Goal: Information Seeking & Learning: Learn about a topic

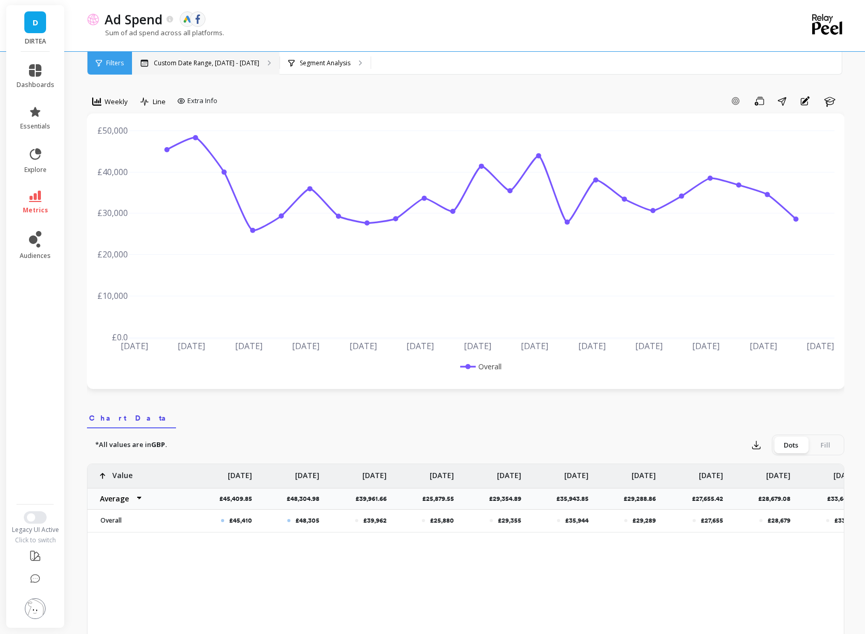
click at [195, 63] on p "Custom Date Range, [DATE] - [DATE]" at bounding box center [207, 63] width 106 height 8
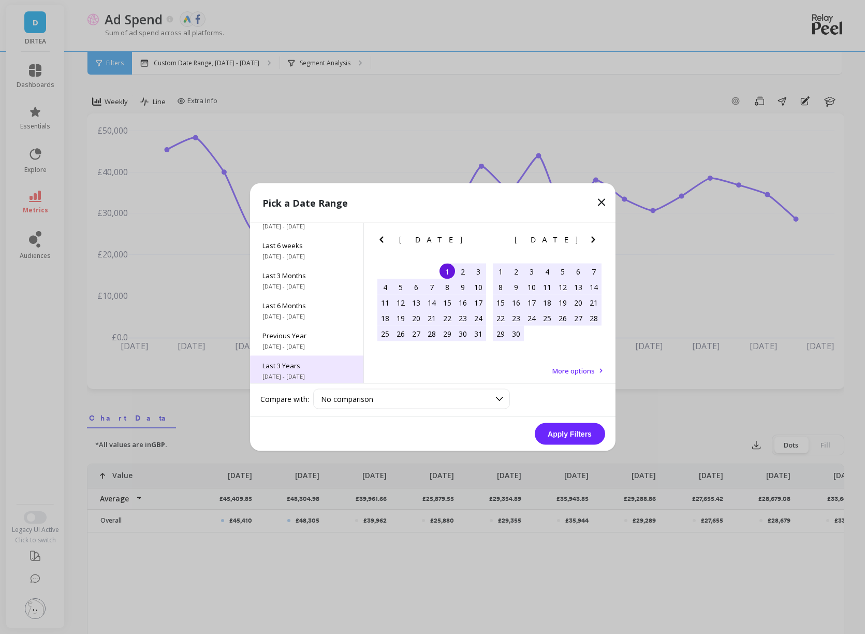
scroll to position [140, 0]
click at [306, 328] on span "Last 3 Years" at bounding box center [307, 332] width 89 height 9
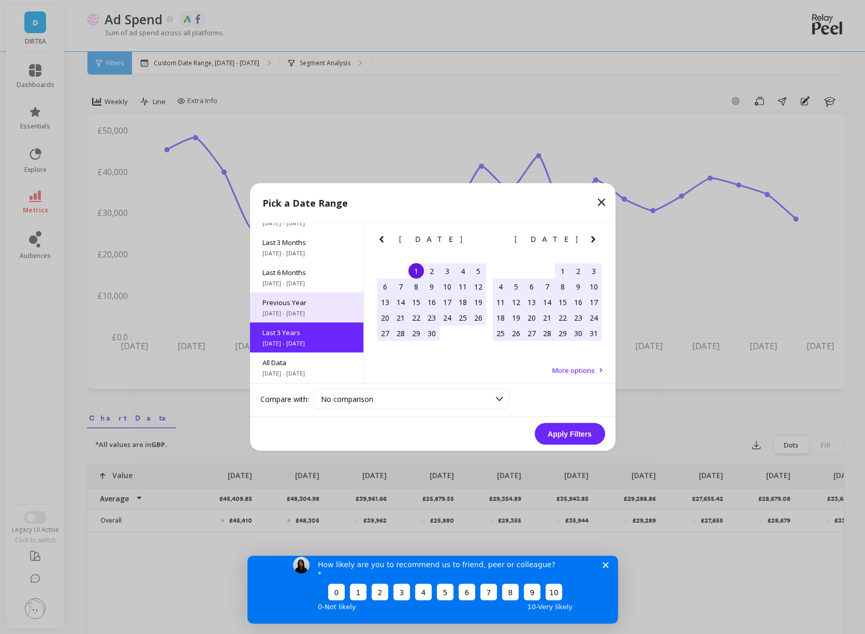
scroll to position [0, 0]
click at [332, 309] on span "1/1/2024 - 12/31/2024" at bounding box center [307, 313] width 89 height 8
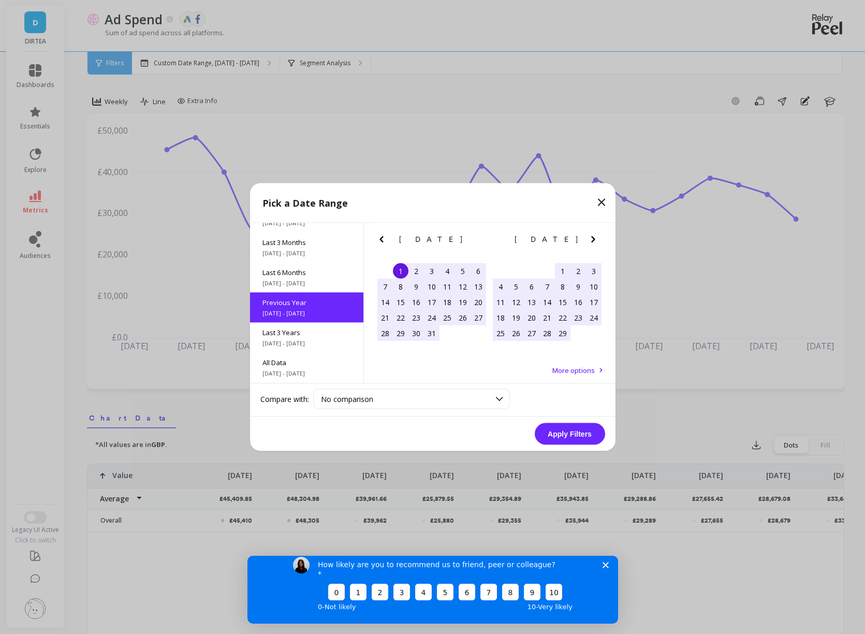
click at [578, 430] on button "Apply Filters" at bounding box center [570, 434] width 70 height 22
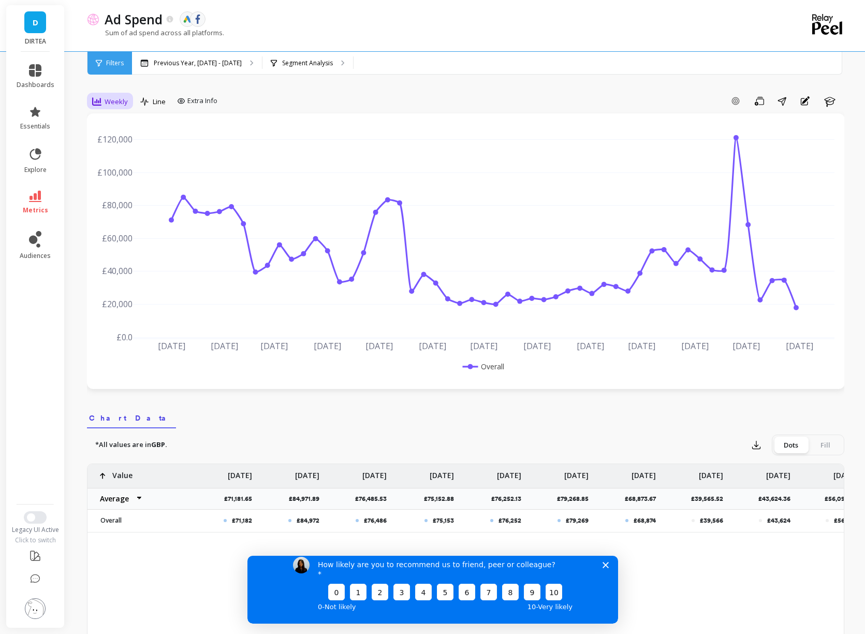
click at [119, 107] on div "Weekly" at bounding box center [110, 101] width 36 height 12
click at [134, 188] on div "Monthly" at bounding box center [125, 184] width 59 height 10
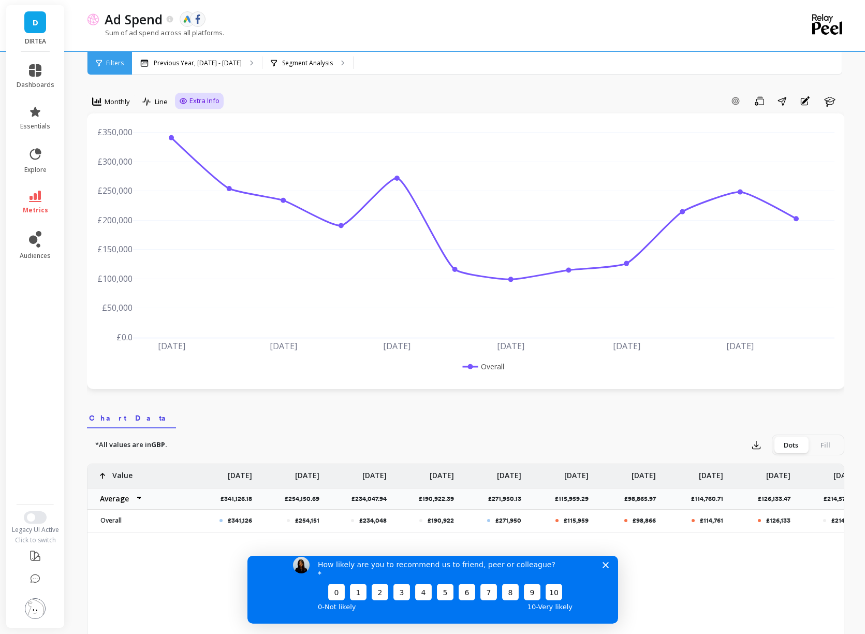
click at [194, 101] on span "Extra Info" at bounding box center [205, 101] width 30 height 10
click at [189, 158] on input "Values" at bounding box center [202, 161] width 36 height 10
checkbox input "true"
click at [284, 78] on div "option Monthly, selected. Monthly Line Extra Info Hide Goals from chart Goals H…" at bounding box center [466, 593] width 758 height 1105
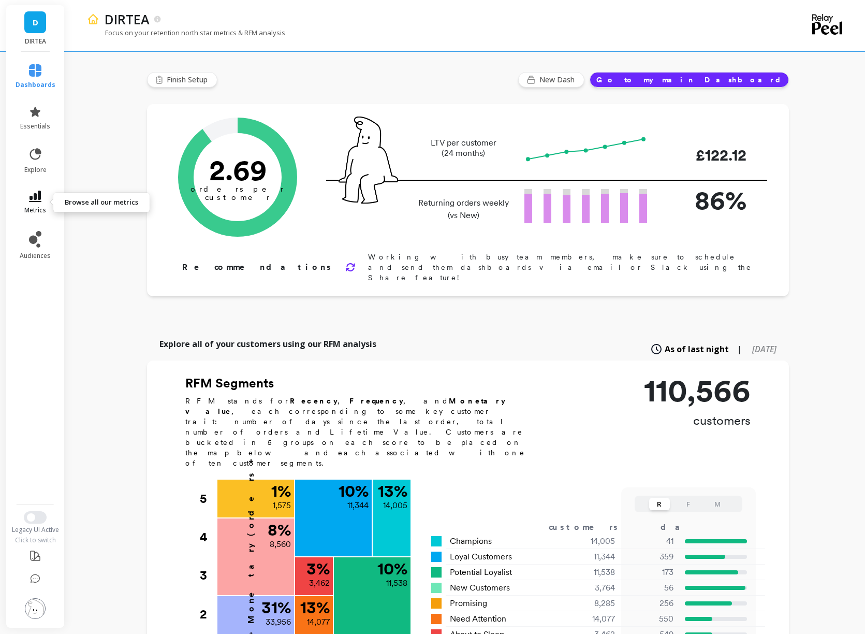
click at [40, 197] on icon at bounding box center [35, 196] width 12 height 11
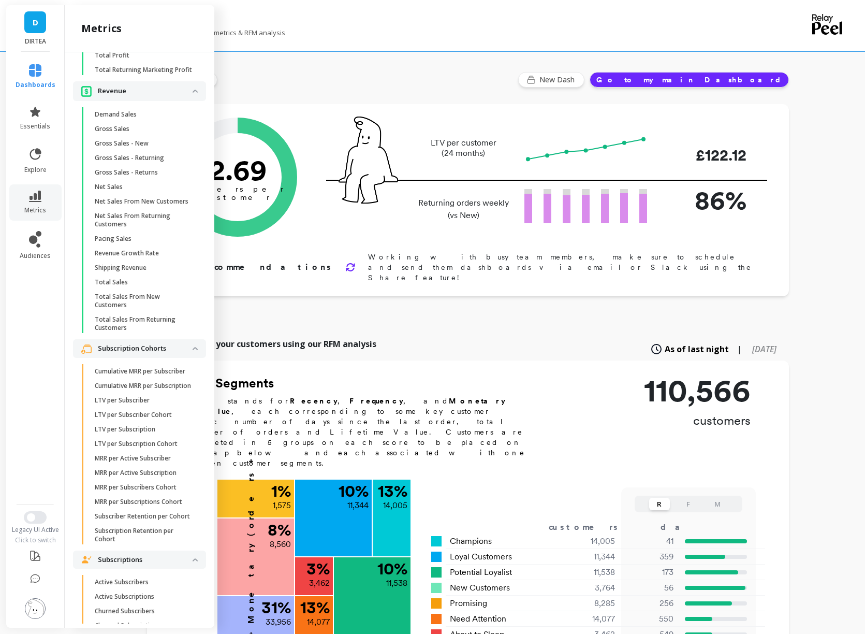
scroll to position [2314, 0]
click at [132, 402] on p "LTV per Subscriber" at bounding box center [122, 402] width 55 height 8
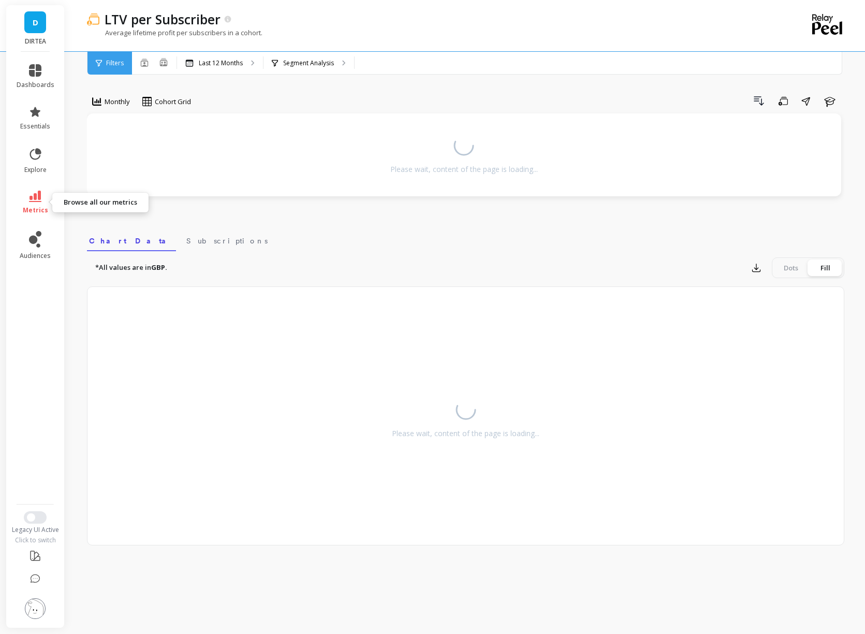
click at [37, 199] on icon at bounding box center [35, 196] width 12 height 11
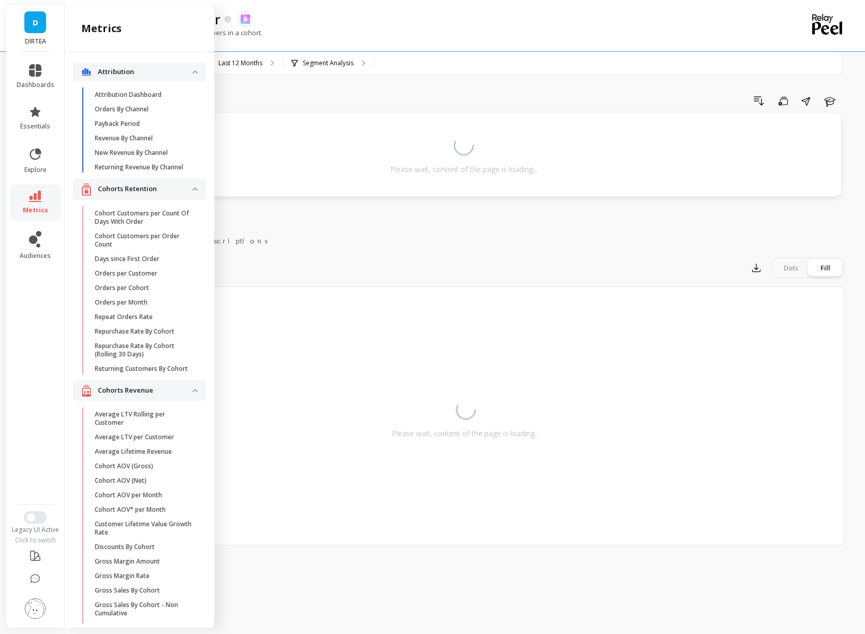
scroll to position [2305, 0]
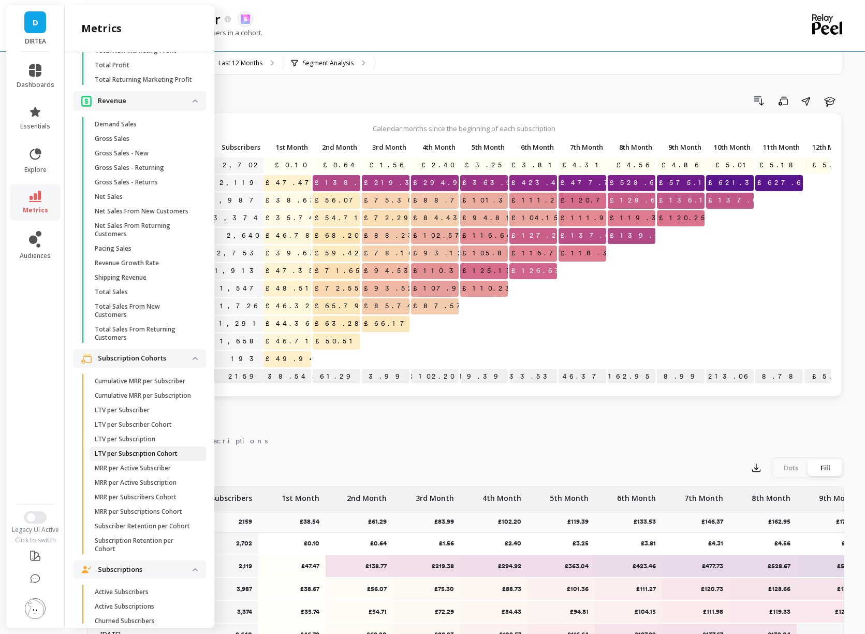
click at [158, 453] on p "LTV per Subscription Cohort" at bounding box center [136, 453] width 83 height 8
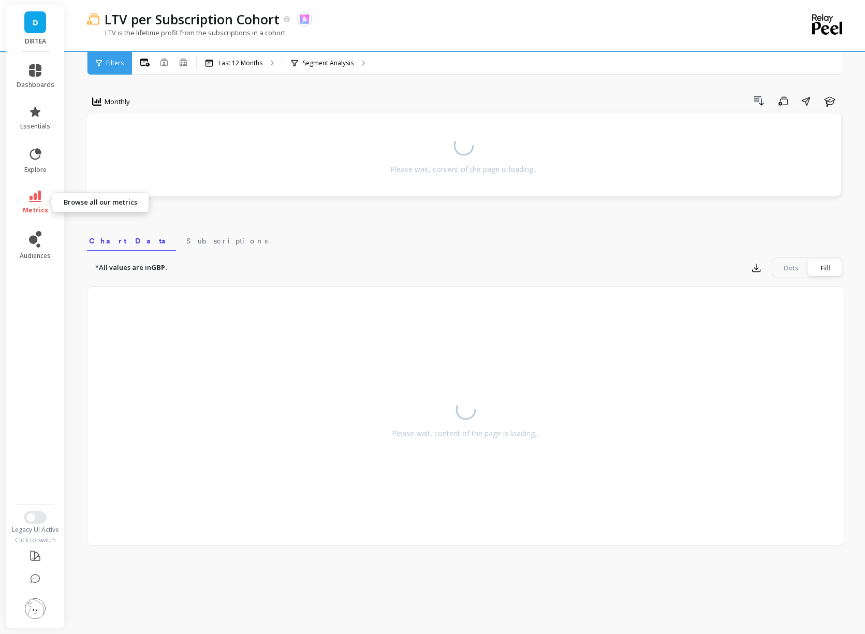
click at [28, 192] on link "metrics" at bounding box center [36, 203] width 38 height 24
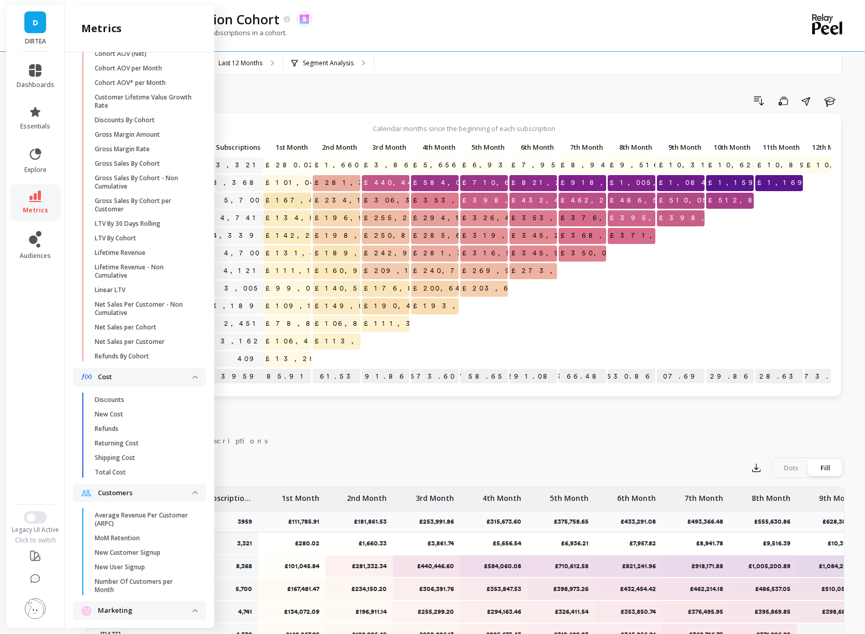
scroll to position [416, 0]
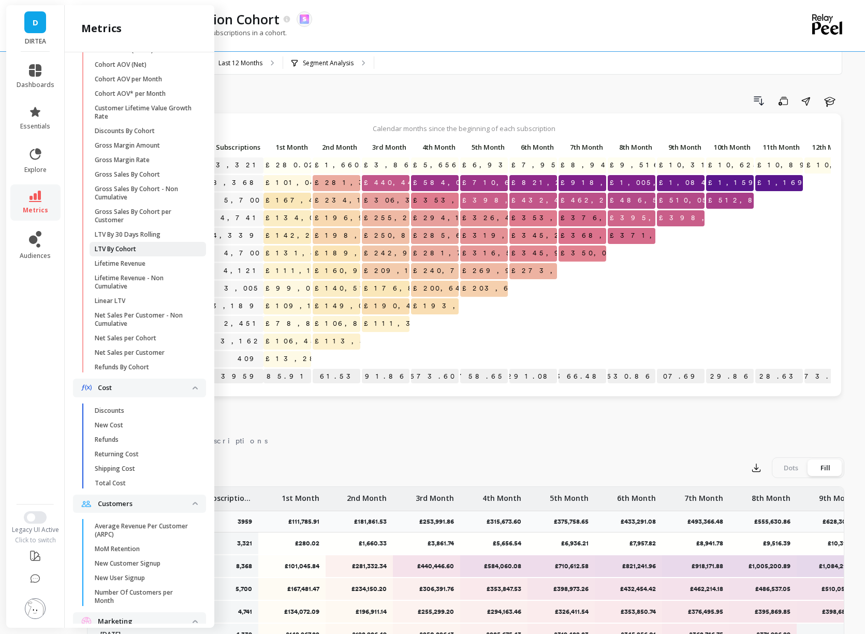
click at [146, 247] on span "LTV By Cohort" at bounding box center [144, 249] width 99 height 8
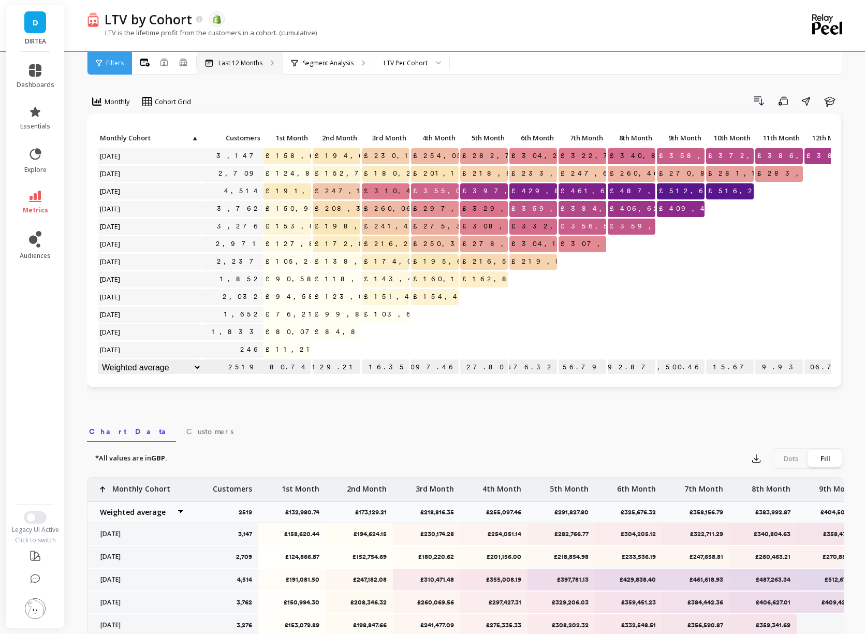
click at [243, 64] on p "Last 12 Months" at bounding box center [241, 63] width 44 height 8
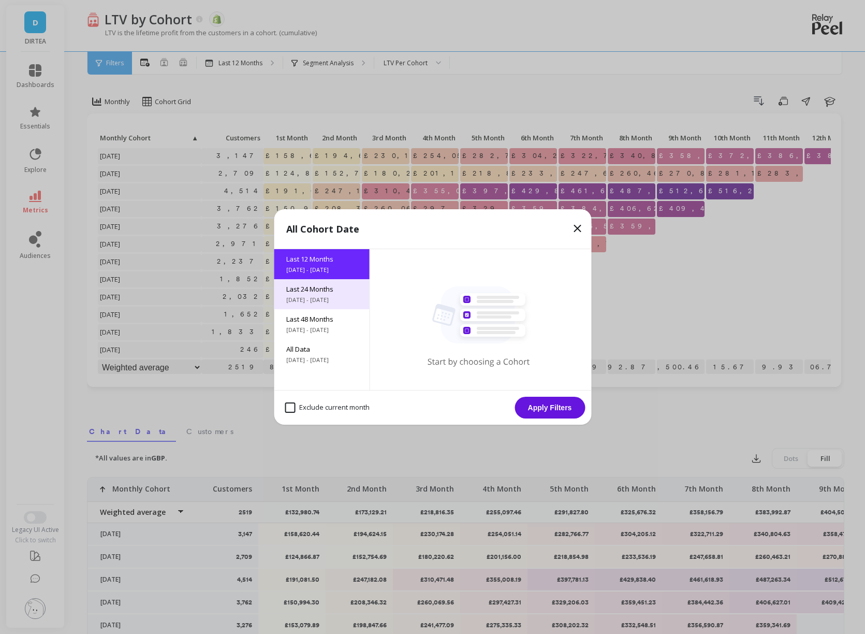
click at [316, 303] on span "10/6/2023 - 10/6/2025" at bounding box center [321, 300] width 70 height 8
click at [556, 409] on button "Apply Filters" at bounding box center [550, 408] width 70 height 22
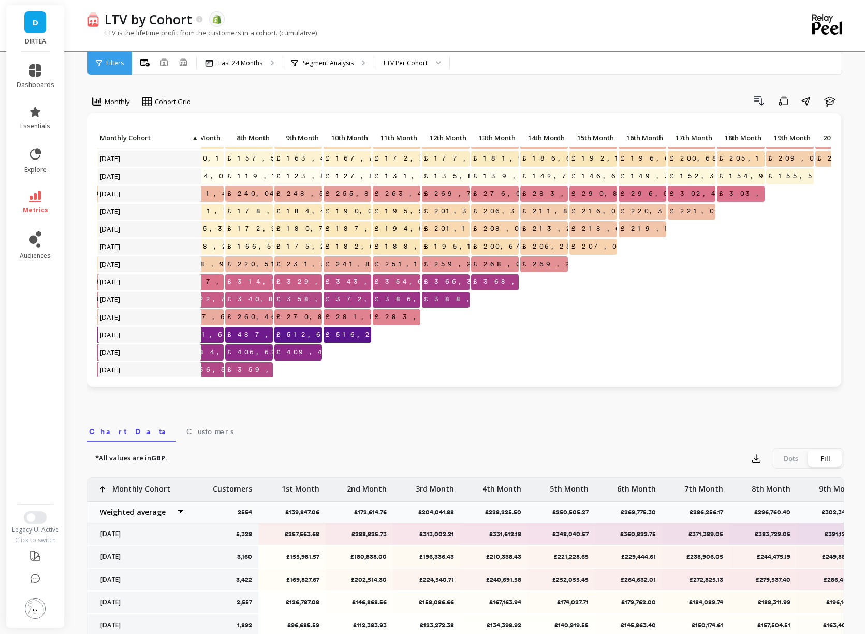
scroll to position [68, 390]
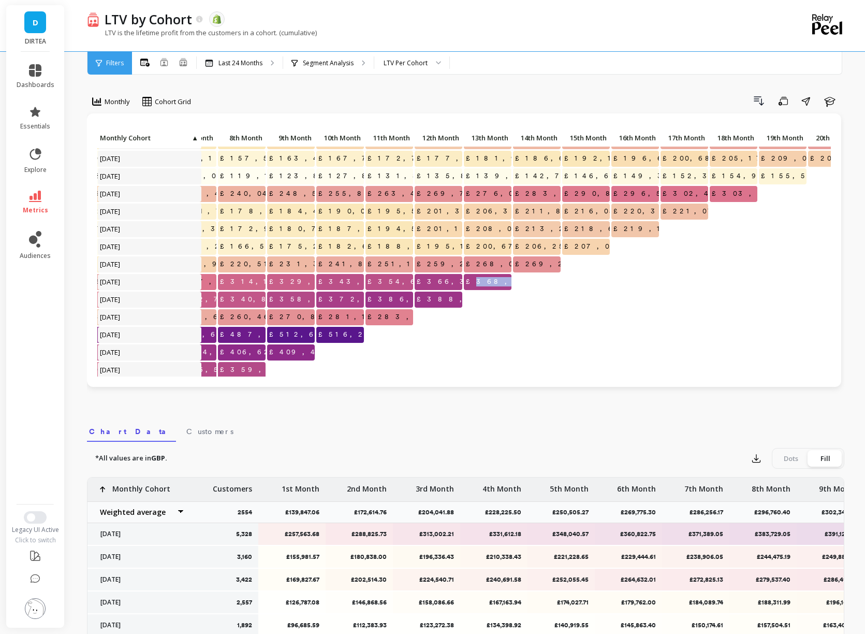
drag, startPoint x: 479, startPoint y: 281, endPoint x: 513, endPoint y: 281, distance: 34.2
click at [513, 281] on div "£210,338.43 £221,228.65 £229,444.61 £238,906.05 £244,475.19 £249,889.59 £255,32…" at bounding box center [345, 321] width 1276 height 516
copy span "368,187.81"
drag, startPoint x: 427, startPoint y: 297, endPoint x: 468, endPoint y: 297, distance: 40.9
click at [468, 297] on div "£210,338.43 £221,228.65 £229,444.61 £238,906.05 £244,475.19 £249,889.59 £255,32…" at bounding box center [345, 321] width 1276 height 516
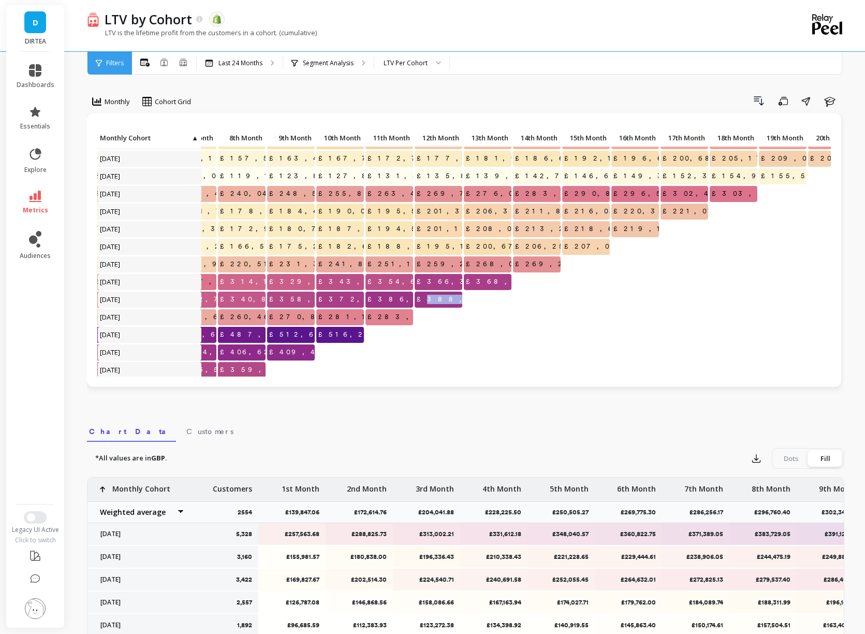
copy span "388,906.77"
drag, startPoint x: 377, startPoint y: 317, endPoint x: 440, endPoint y: 315, distance: 62.2
click at [440, 316] on div "£210,338.43 £221,228.65 £229,444.61 £238,906.05 £244,475.19 £249,889.59 £255,32…" at bounding box center [345, 321] width 1276 height 516
copy span "283,027.75"
click at [342, 334] on span "£516,205.26" at bounding box center [357, 335] width 82 height 16
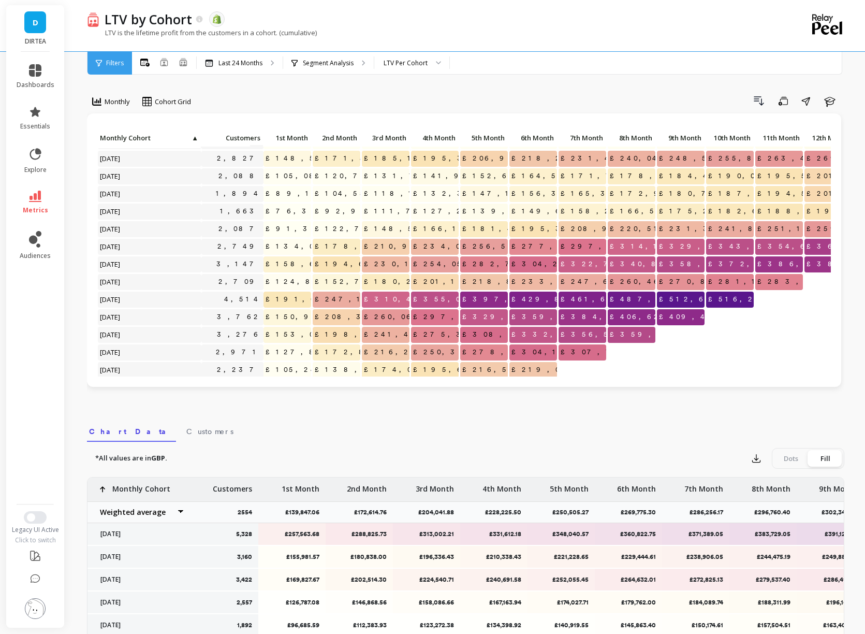
scroll to position [105, 0]
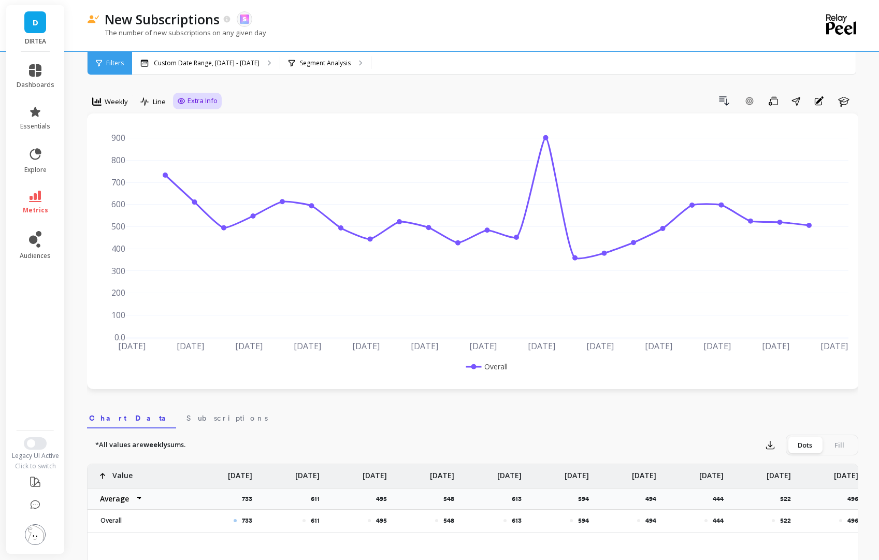
click at [187, 100] on span "Extra Info" at bounding box center [202, 101] width 30 height 10
click at [197, 165] on input "Values" at bounding box center [200, 161] width 36 height 10
checkbox input "true"
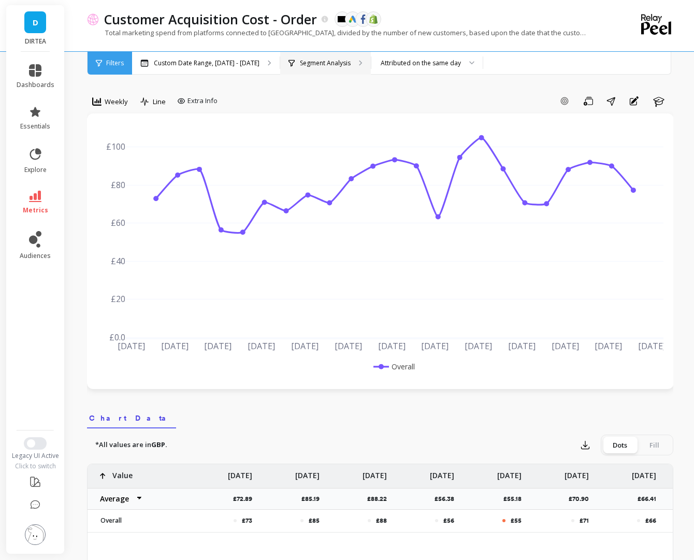
click at [338, 66] on p "Segment Analysis" at bounding box center [325, 63] width 51 height 8
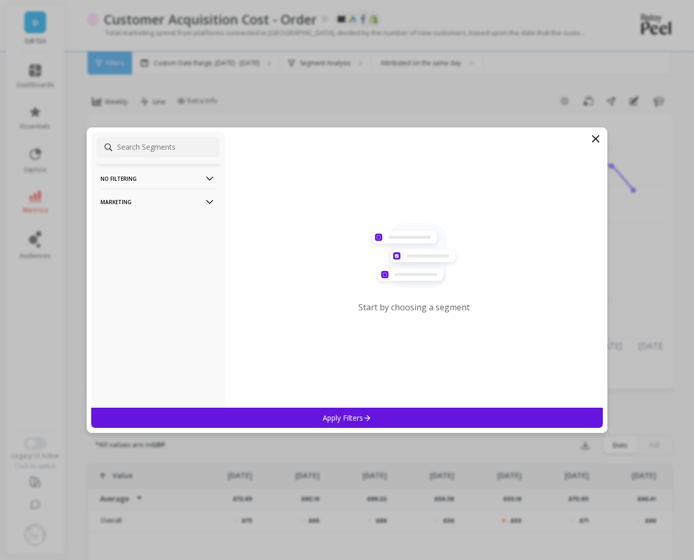
click at [187, 202] on p "Marketing" at bounding box center [157, 201] width 115 height 26
click at [150, 257] on div "Countries" at bounding box center [157, 258] width 123 height 17
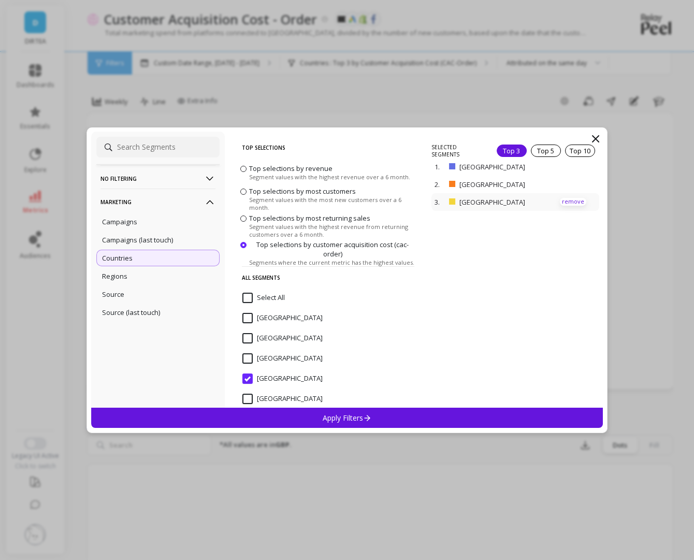
click at [572, 202] on p "remove" at bounding box center [573, 202] width 26 height 8
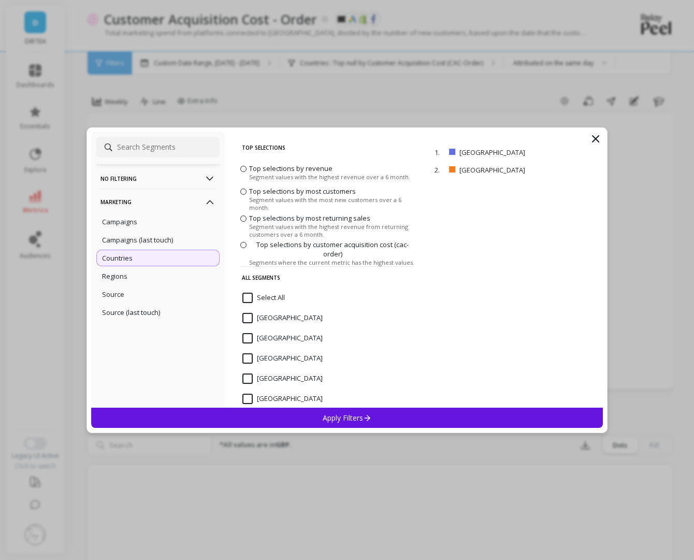
click at [362, 419] on p "Apply Filters" at bounding box center [347, 418] width 49 height 10
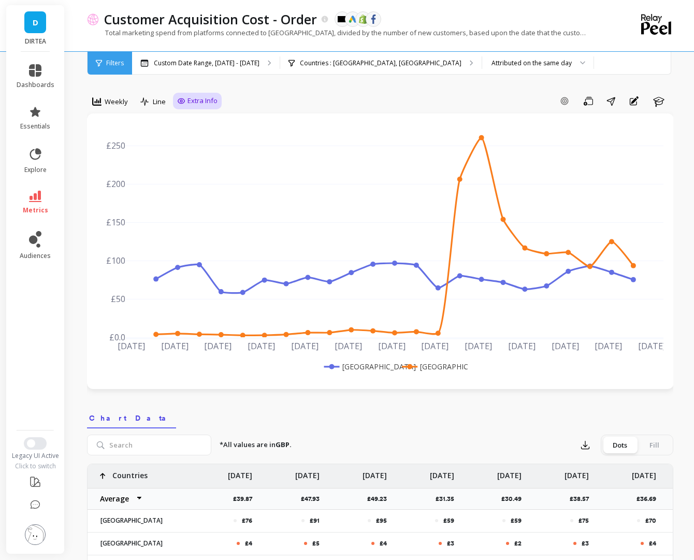
click at [197, 93] on div "Extra Info" at bounding box center [197, 101] width 49 height 17
click at [197, 105] on span "Extra Info" at bounding box center [202, 101] width 30 height 10
click at [198, 159] on input "Values" at bounding box center [200, 161] width 36 height 10
checkbox input "true"
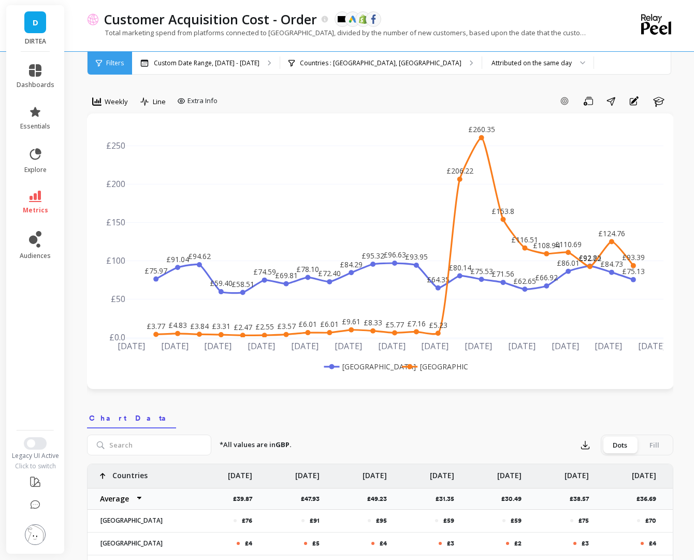
click at [664, 406] on nav "Chart Data" at bounding box center [380, 416] width 586 height 24
click at [370, 368] on rect at bounding box center [360, 366] width 77 height 11
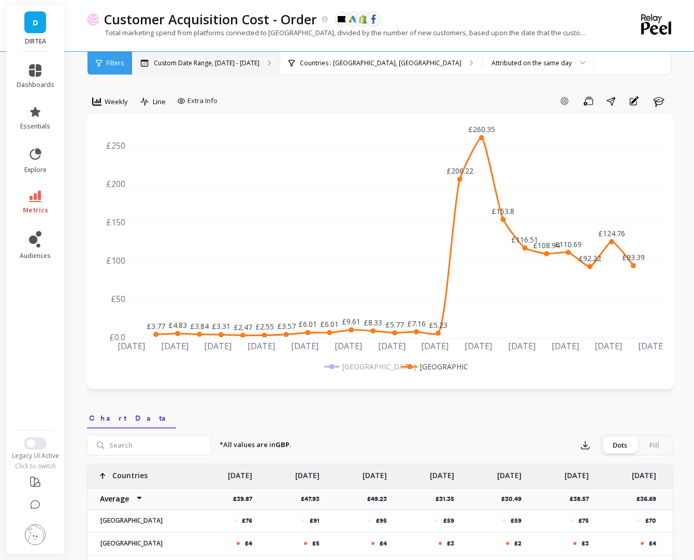
click at [202, 62] on p "Custom Date Range, May 1 - Oct 5" at bounding box center [207, 63] width 106 height 8
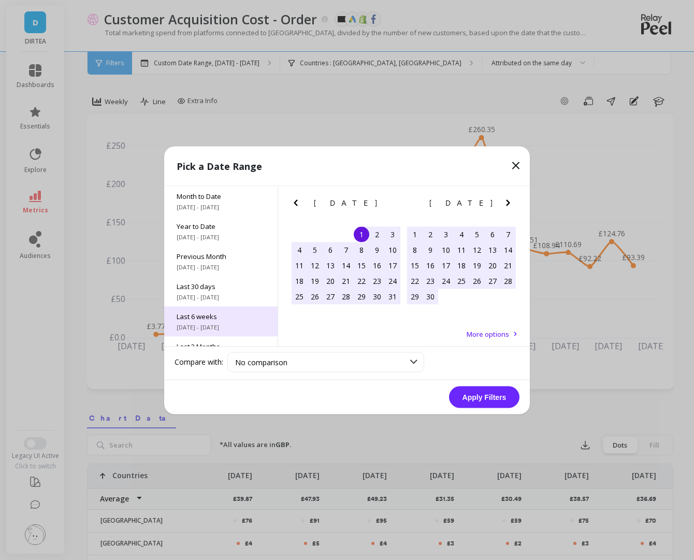
click at [227, 323] on span "[DATE] - [DATE]" at bounding box center [221, 327] width 89 height 8
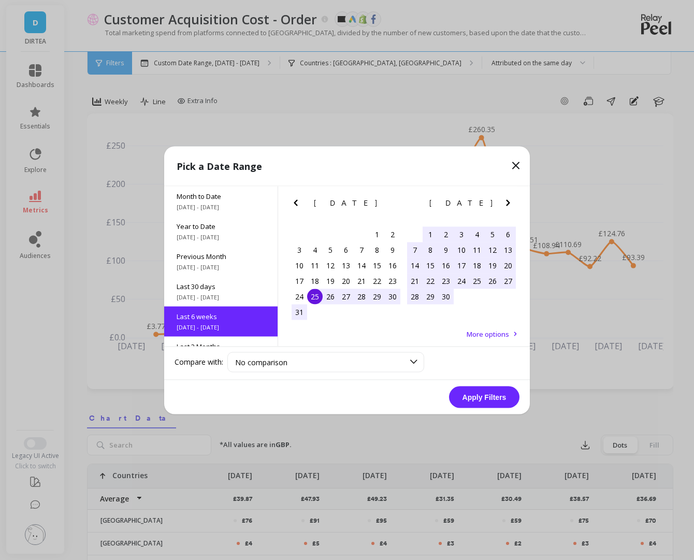
scroll to position [55, 0]
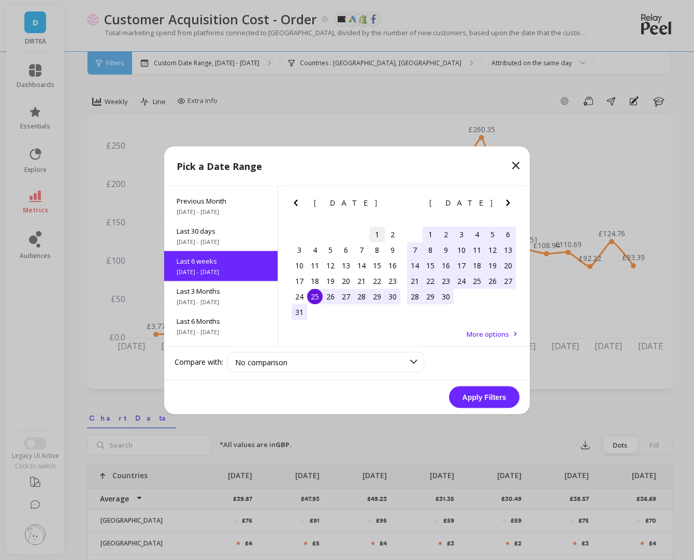
click at [372, 232] on div "1" at bounding box center [377, 234] width 16 height 16
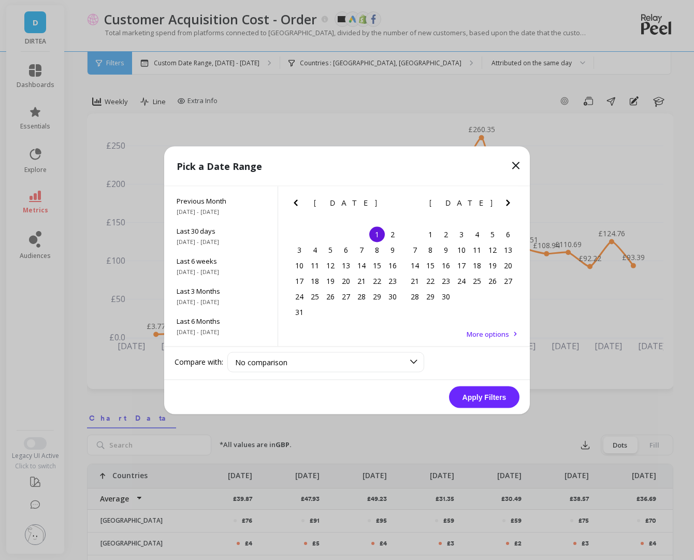
click at [505, 201] on icon "Next Month" at bounding box center [508, 202] width 12 height 12
click at [381, 233] on div "5" at bounding box center [377, 234] width 16 height 16
click at [495, 399] on button "Apply Filters" at bounding box center [484, 397] width 70 height 22
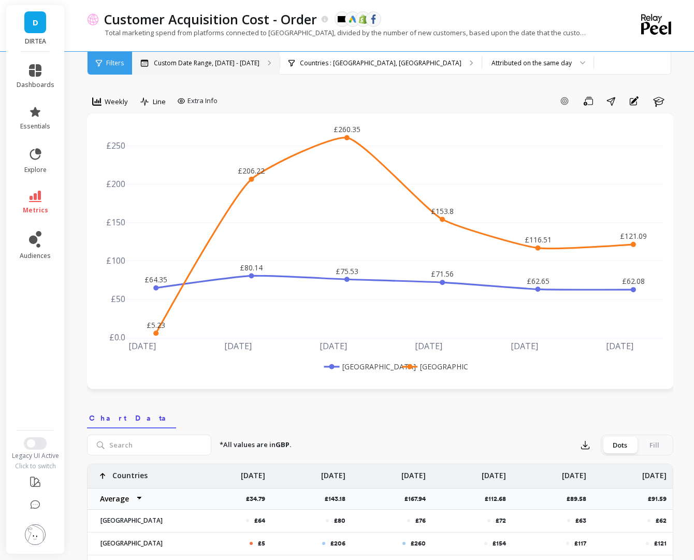
click at [215, 65] on p "Custom Date Range, Aug 1 - Sep 5" at bounding box center [207, 63] width 106 height 8
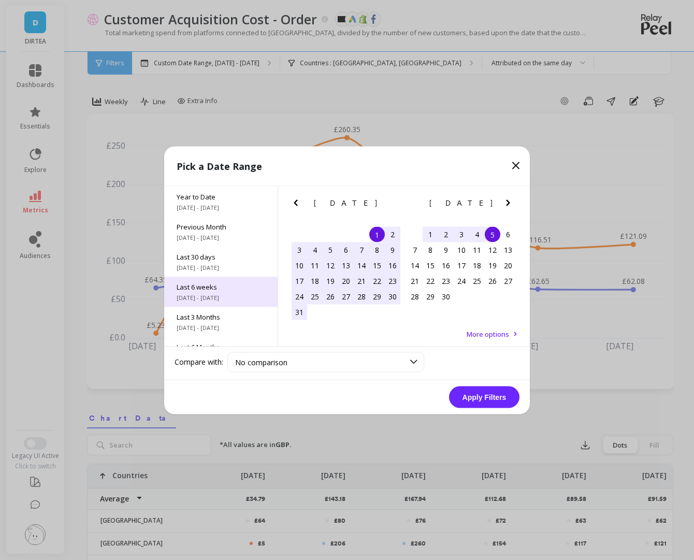
click at [207, 319] on span "Last 3 Months" at bounding box center [221, 316] width 89 height 9
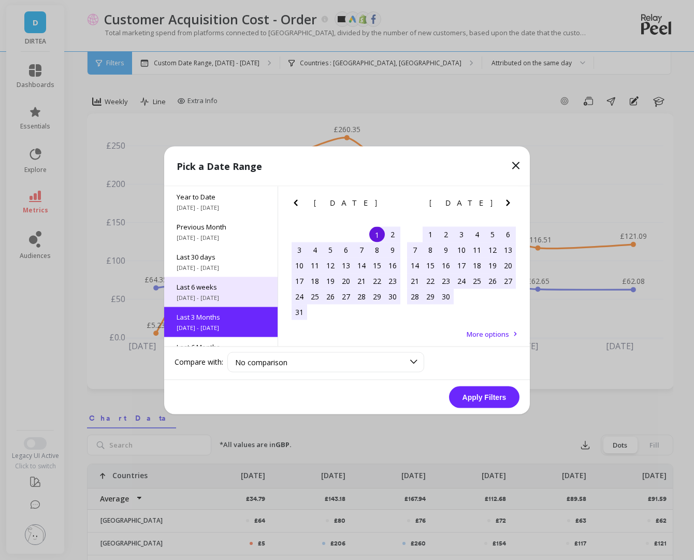
scroll to position [85, 0]
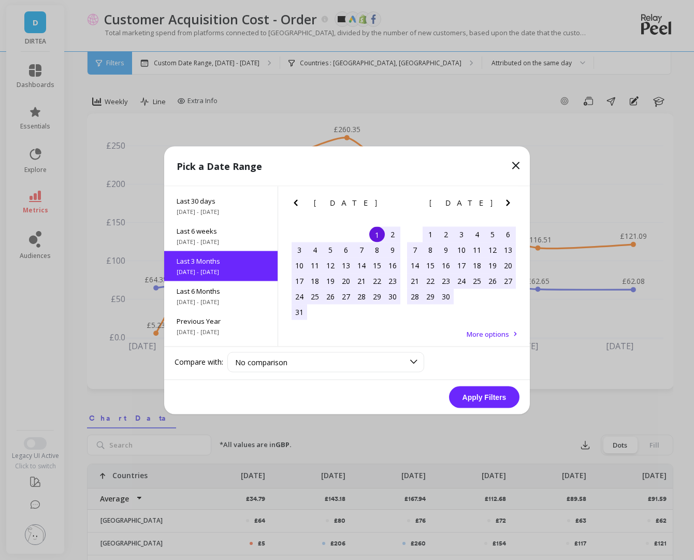
click at [497, 402] on button "Apply Filters" at bounding box center [484, 397] width 70 height 22
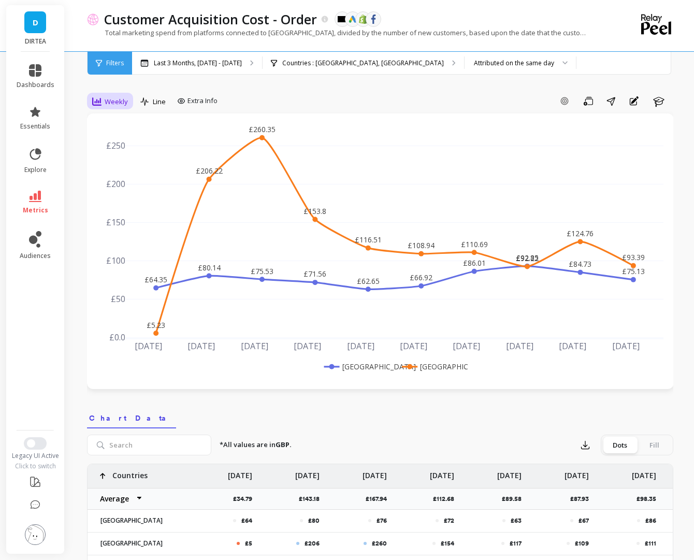
click at [115, 103] on span "Weekly" at bounding box center [116, 102] width 23 height 10
click at [120, 147] on div "Daily" at bounding box center [125, 145] width 59 height 10
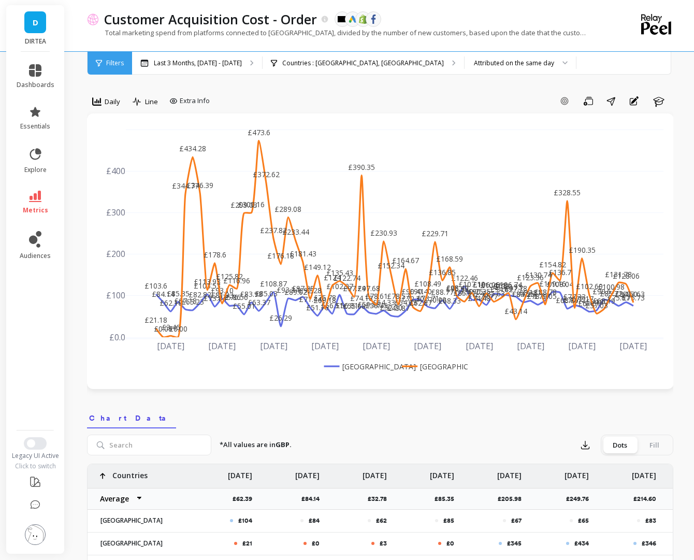
click at [376, 365] on rect at bounding box center [360, 366] width 77 height 11
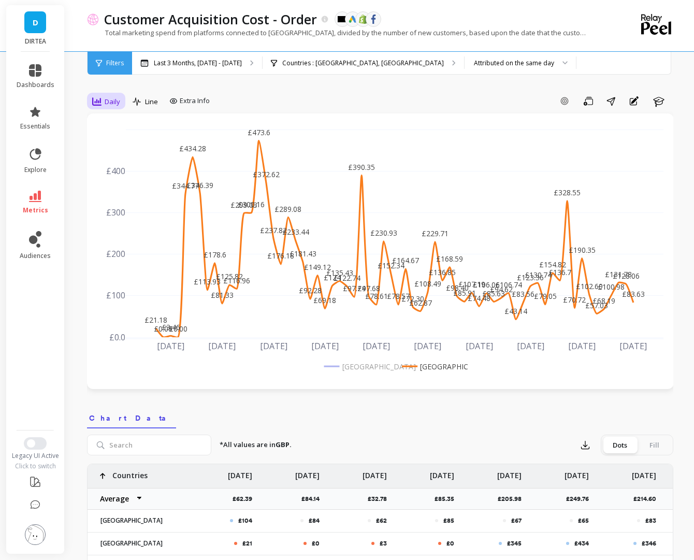
click at [108, 99] on span "Daily" at bounding box center [113, 102] width 16 height 10
click at [128, 165] on div "Weekly" at bounding box center [125, 164] width 59 height 10
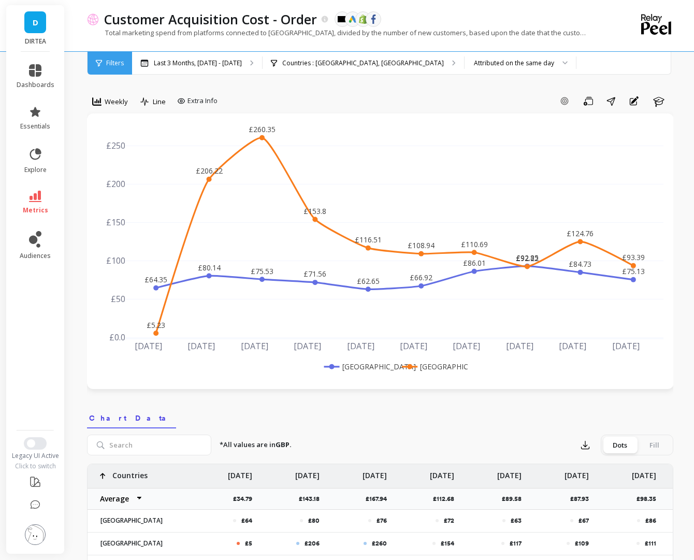
click at [372, 368] on rect at bounding box center [360, 366] width 77 height 11
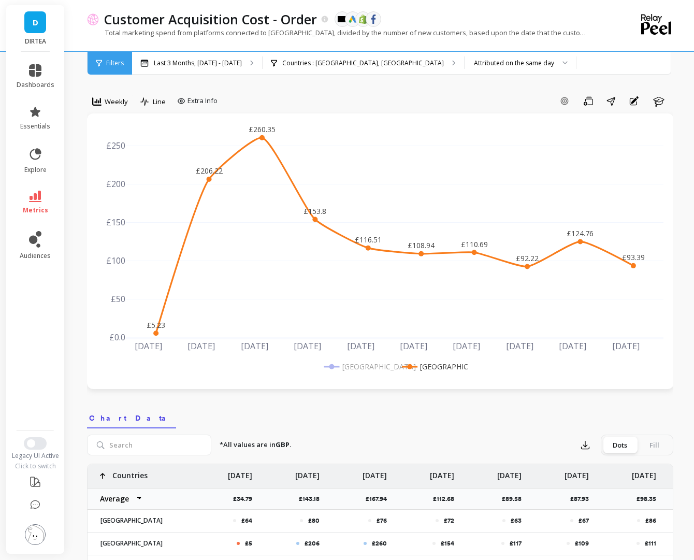
click at [495, 404] on nav "Chart Data" at bounding box center [380, 416] width 586 height 24
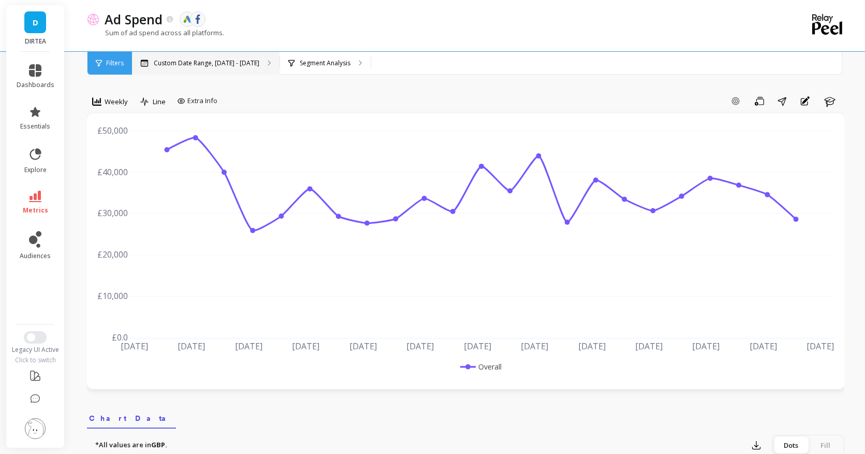
click at [234, 57] on div "Custom Date Range, [DATE] - [DATE]" at bounding box center [206, 63] width 148 height 23
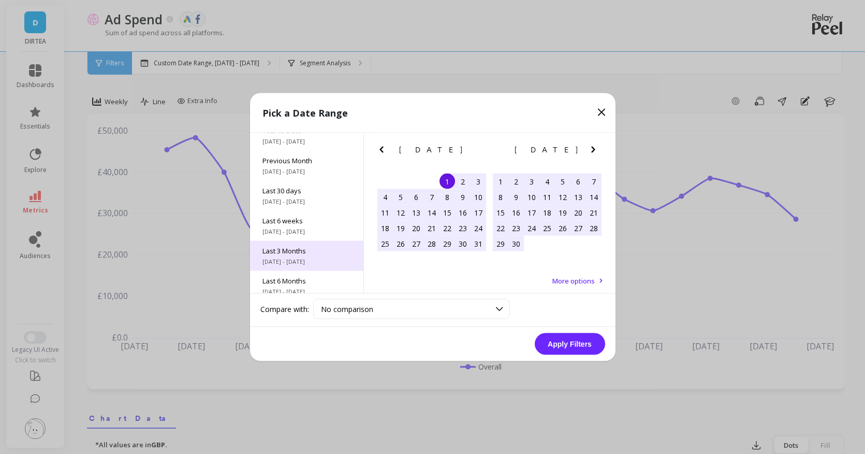
click at [299, 257] on span "[DATE] - [DATE]" at bounding box center [307, 261] width 89 height 8
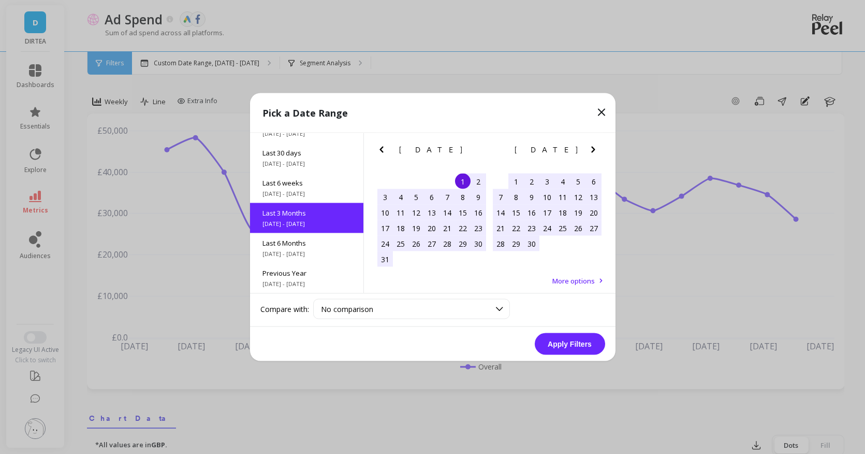
scroll to position [85, 0]
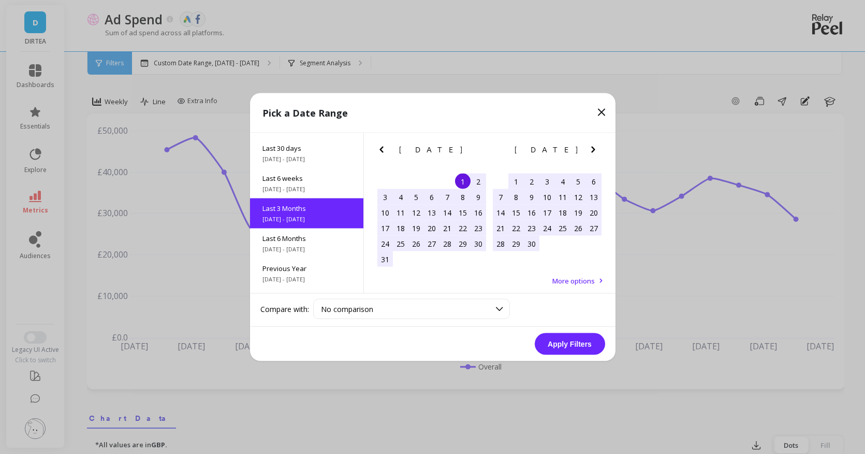
click at [575, 348] on button "Apply Filters" at bounding box center [570, 344] width 70 height 22
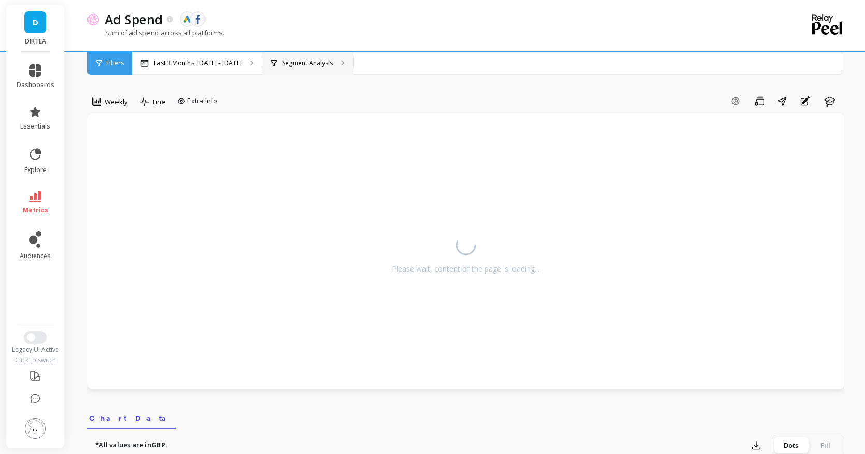
click at [324, 64] on p "Segment Analysis" at bounding box center [307, 63] width 51 height 8
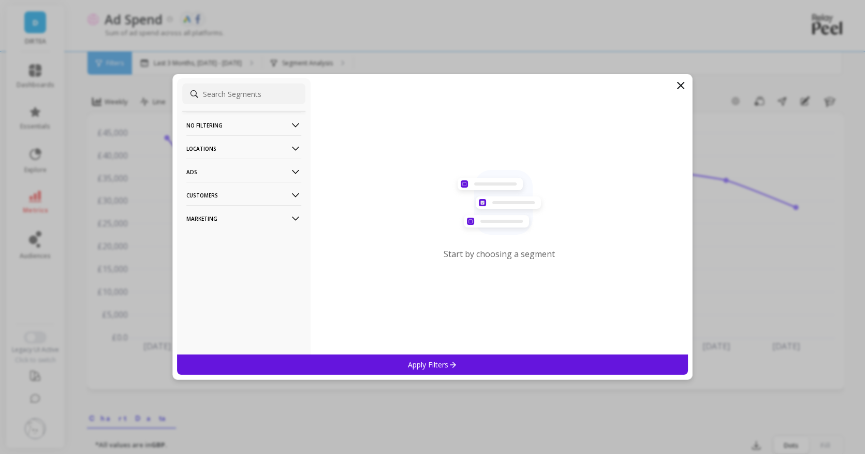
click at [271, 152] on p "Locations" at bounding box center [243, 148] width 115 height 26
click at [244, 172] on div "Countries" at bounding box center [243, 168] width 123 height 17
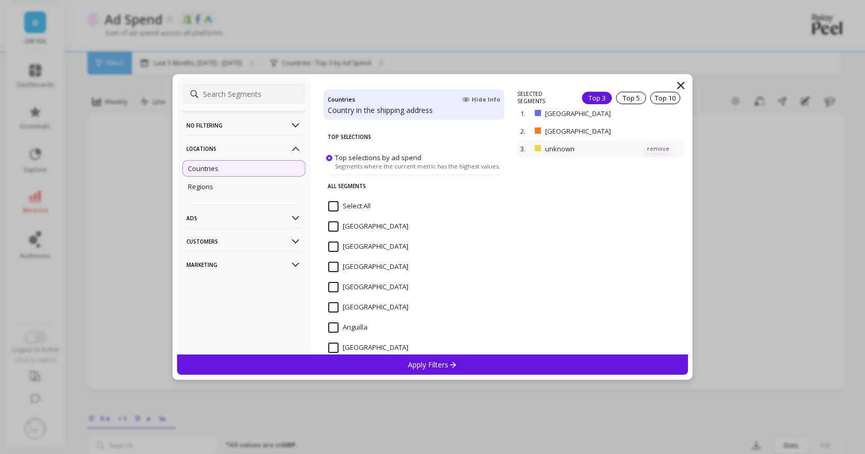
click at [653, 146] on p "remove" at bounding box center [658, 149] width 26 height 8
click at [423, 362] on p "Apply Filters" at bounding box center [432, 364] width 49 height 10
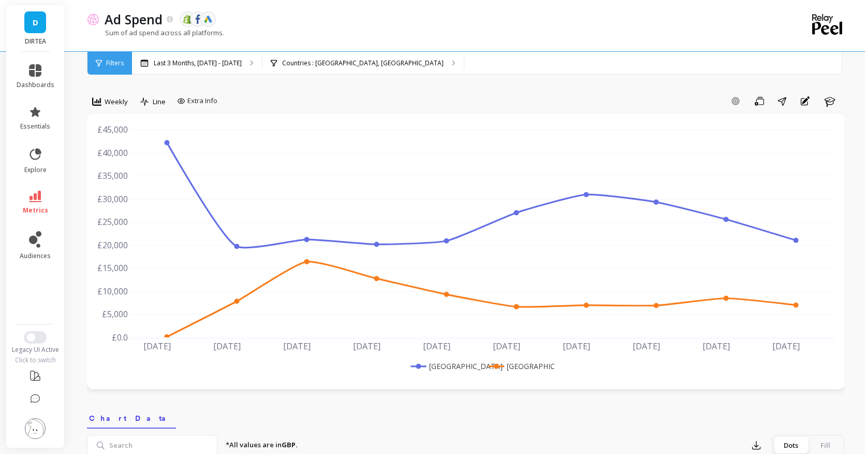
click at [459, 367] on rect at bounding box center [447, 365] width 77 height 11
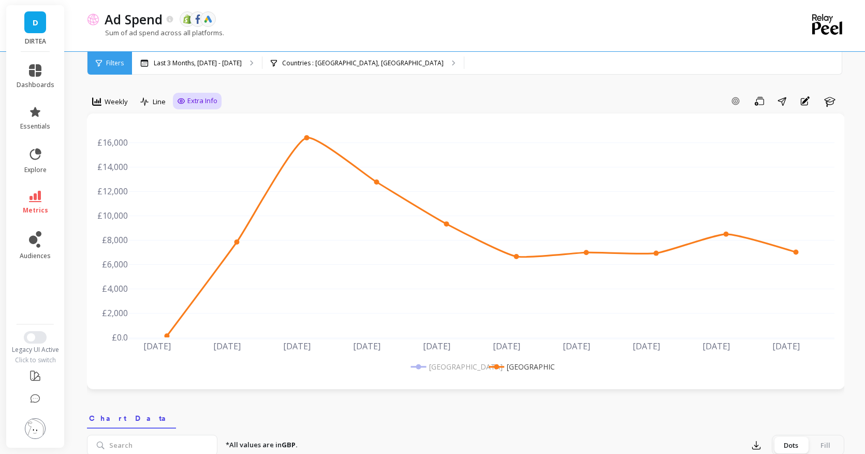
click at [198, 100] on span "Extra Info" at bounding box center [202, 101] width 30 height 10
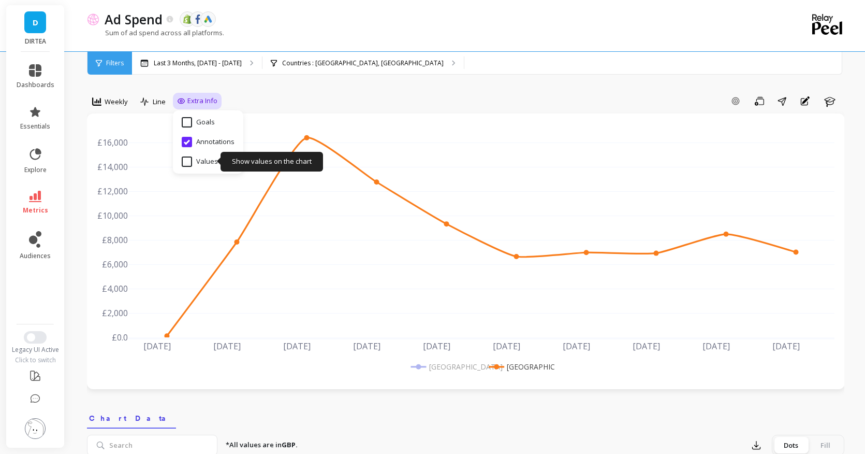
click at [202, 157] on input "Values" at bounding box center [200, 161] width 36 height 10
checkbox input "true"
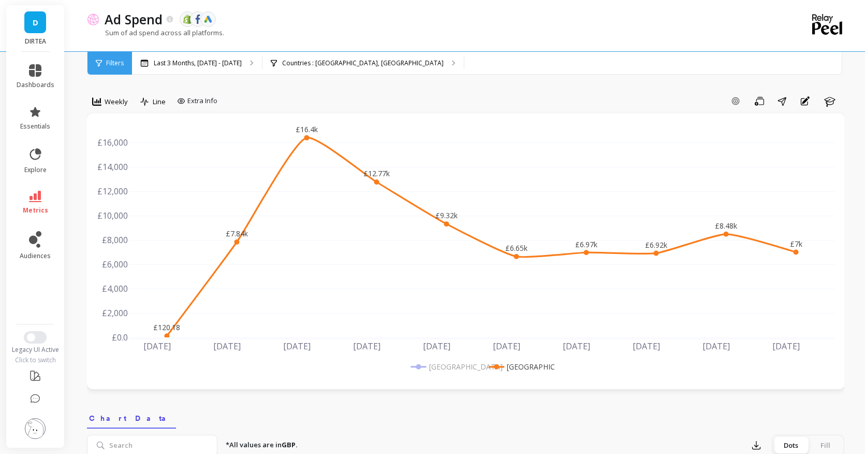
click at [111, 101] on span "Weekly" at bounding box center [116, 102] width 23 height 10
click at [114, 139] on div "Daily" at bounding box center [125, 145] width 71 height 18
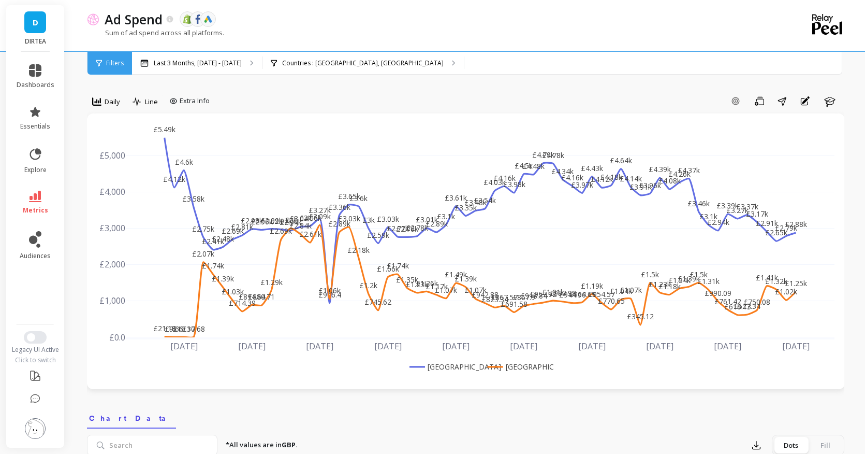
click at [459, 367] on rect at bounding box center [445, 366] width 77 height 11
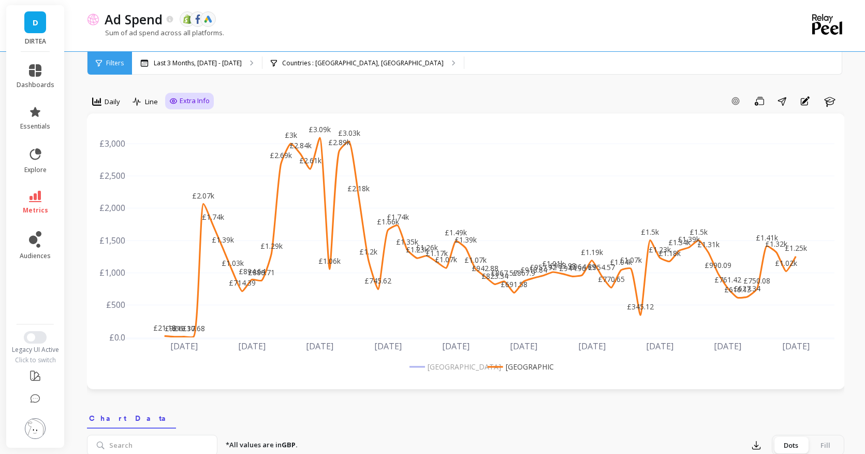
click at [179, 93] on div "Extra Info" at bounding box center [189, 101] width 49 height 17
click at [185, 101] on span "Extra Info" at bounding box center [195, 101] width 30 height 10
click at [115, 94] on div "Daily" at bounding box center [106, 102] width 34 height 18
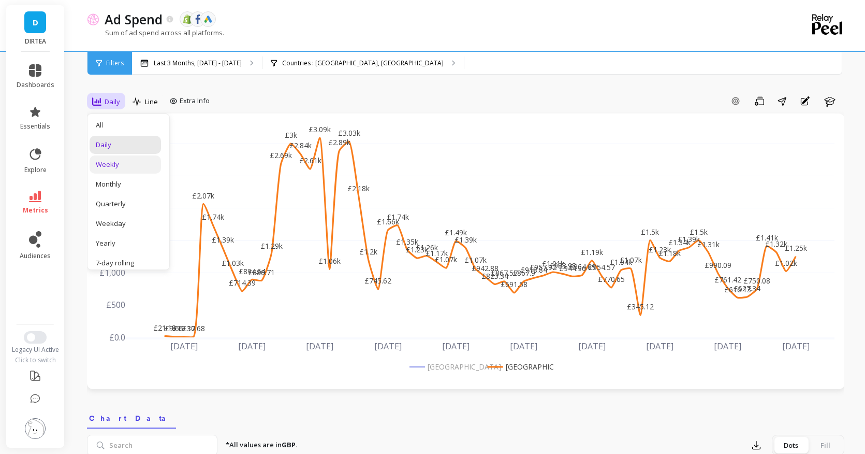
click at [129, 169] on div "Weekly" at bounding box center [125, 164] width 71 height 18
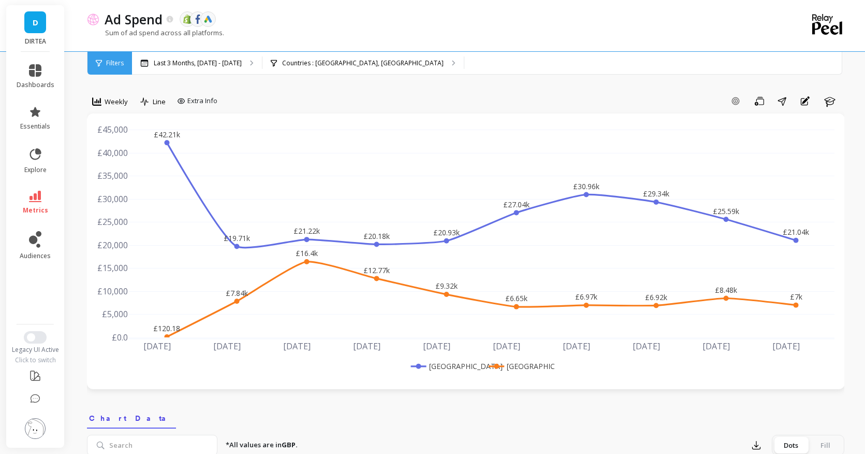
click at [467, 363] on rect at bounding box center [447, 365] width 77 height 11
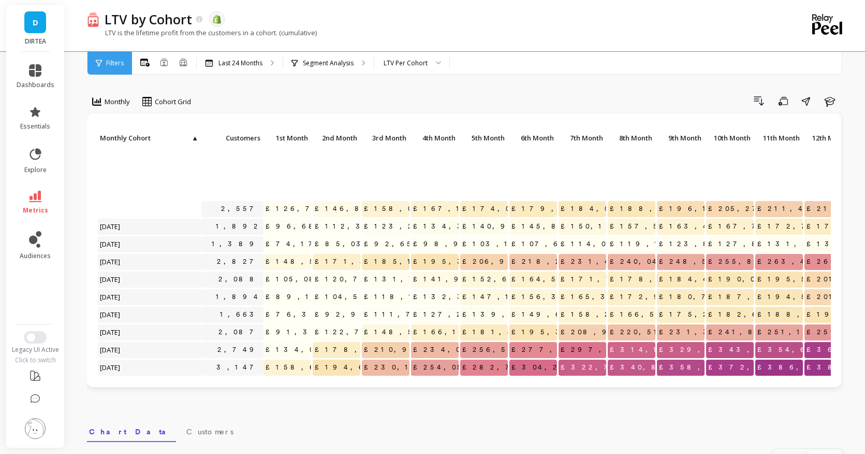
scroll to position [105, 0]
